Goal: Task Accomplishment & Management: Manage account settings

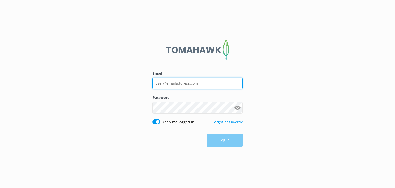
type input "[EMAIL_ADDRESS][DOMAIN_NAME]"
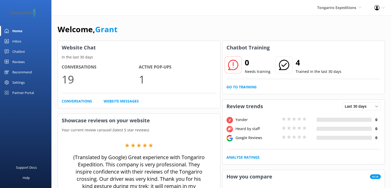
click at [14, 51] on div "Chatbot" at bounding box center [18, 51] width 13 height 10
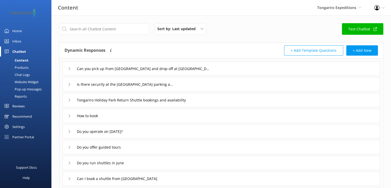
click at [20, 83] on div "Website Widget" at bounding box center [20, 81] width 35 height 7
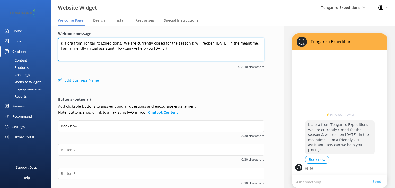
click at [194, 43] on textarea "Kia ora from Tongariro Expeditions. We are currently closed for the season & wi…" at bounding box center [161, 49] width 206 height 23
click at [75, 50] on textarea "Kia ora from Tongariro Expeditions. We are currently closed for the season & su…" at bounding box center [161, 49] width 206 height 23
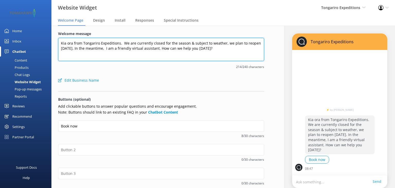
click at [191, 43] on textarea "Kia ora from Tongariro Expeditions. We are currently closed for the season & su…" at bounding box center [161, 49] width 206 height 23
click at [258, 44] on textarea "Kia ora from Tongariro Expeditions. We are currently closed for the season. Sub…" at bounding box center [161, 49] width 206 height 23
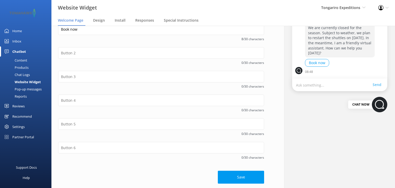
scroll to position [97, 0]
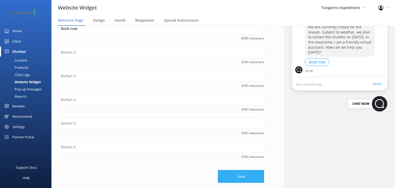
type textarea "Kia ora from Tongariro Expeditions. We are currently closed for the season. Sub…"
click at [240, 178] on button "Save" at bounding box center [241, 176] width 46 height 13
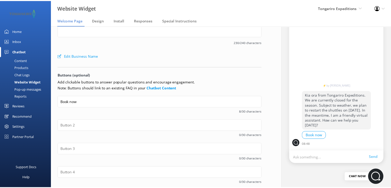
scroll to position [20, 0]
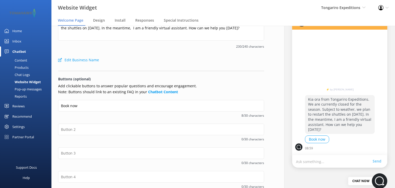
click at [15, 31] on div "Home" at bounding box center [17, 31] width 10 height 10
